Goal: Task Accomplishment & Management: Complete application form

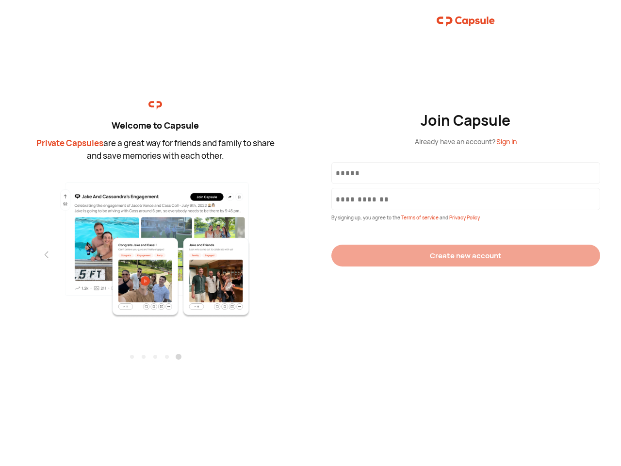
click at [311, 233] on div "Join Capsule Already have an account? Sign in By signing up, you agree to the T…" at bounding box center [466, 233] width 311 height 466
click at [155, 246] on img at bounding box center [156, 249] width 212 height 137
click at [0, 254] on div "Welcome to Capsule Private Capsules are a great way for friends and family to s…" at bounding box center [155, 233] width 311 height 466
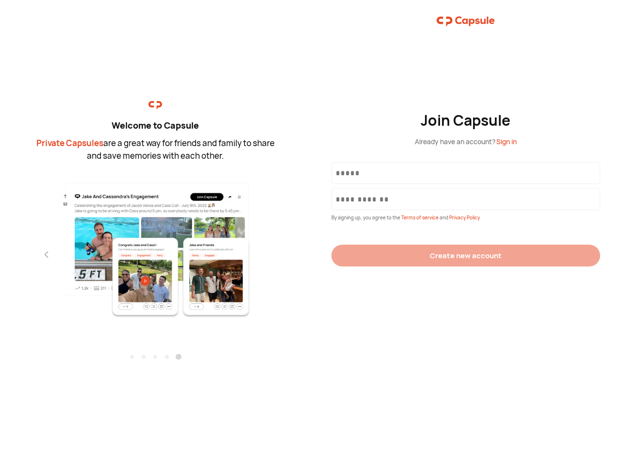
click at [0, 254] on div "Welcome to Capsule Private Capsules are a great way for friends and family to s…" at bounding box center [155, 233] width 311 height 466
click at [29, 254] on div "Welcome to Capsule Private Capsules are a great way for friends and family to s…" at bounding box center [155, 233] width 311 height 466
